Goal: Find specific page/section: Find specific page/section

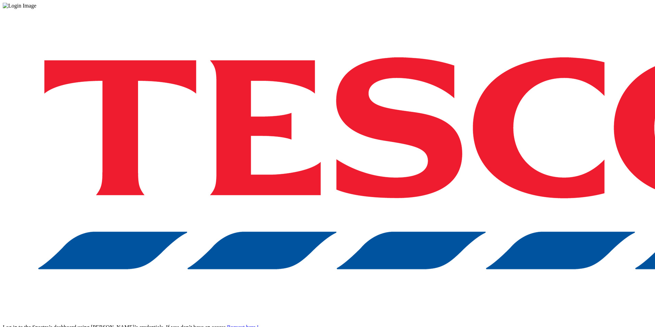
click at [444, 178] on div "Log in to the Spectra’s dashboard using [PERSON_NAME]’s credentials. If you don…" at bounding box center [327, 179] width 649 height 340
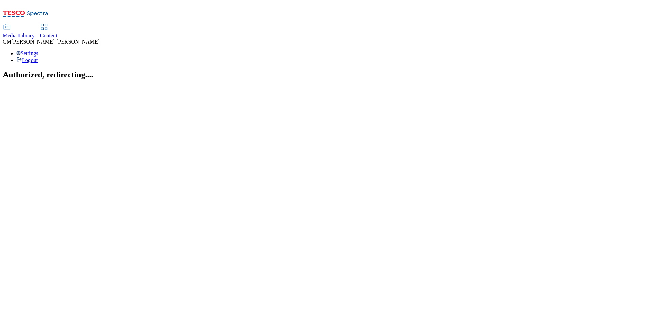
click at [58, 33] on span "Content" at bounding box center [48, 36] width 17 height 6
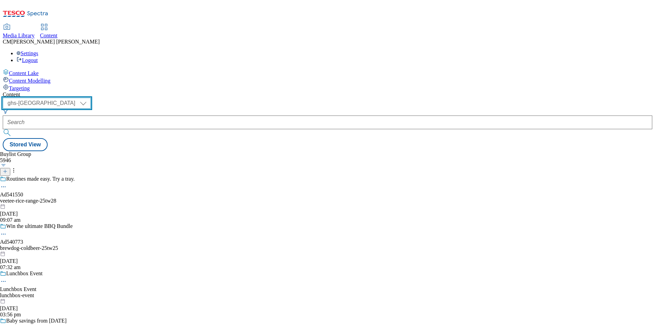
drag, startPoint x: 124, startPoint y: 53, endPoint x: 119, endPoint y: 59, distance: 7.8
click at [91, 98] on select "ghs-roi ghs-[GEOGRAPHIC_DATA]" at bounding box center [47, 103] width 88 height 11
select select "ghs-roi"
click at [89, 98] on select "ghs-roi ghs-uk" at bounding box center [47, 103] width 88 height 11
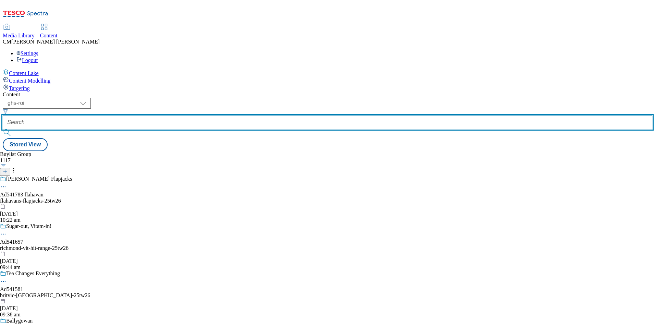
click at [164, 115] on input "text" at bounding box center [327, 122] width 649 height 14
paste input "541783"
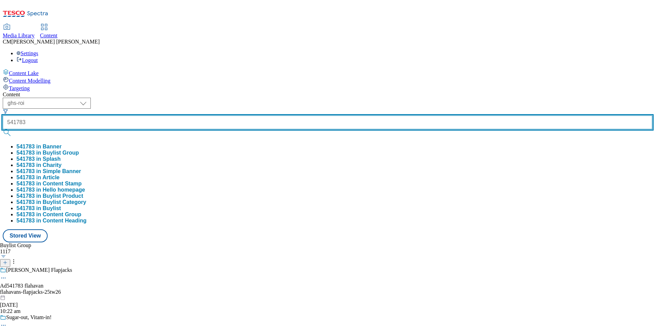
type input "541783"
click at [3, 129] on button "submit" at bounding box center [8, 132] width 10 height 7
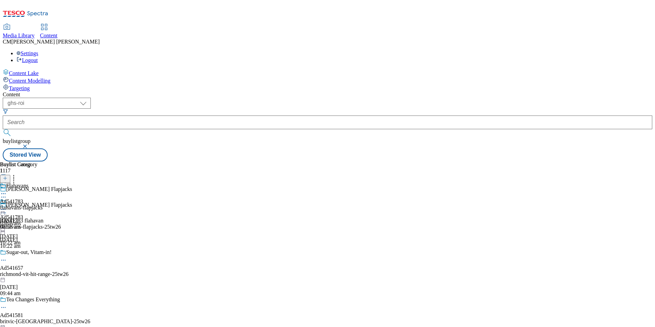
click at [7, 206] on icon at bounding box center [3, 209] width 7 height 7
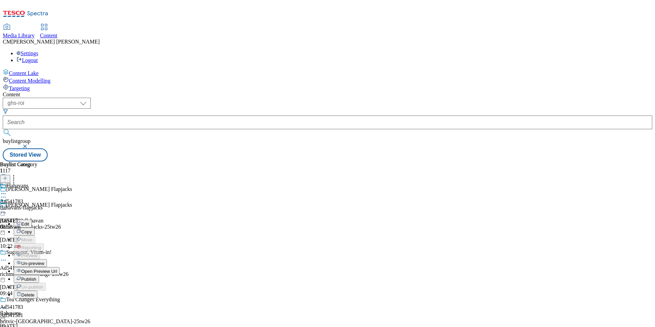
click at [57, 269] on span "Open Preview Url" at bounding box center [39, 271] width 36 height 5
